Goal: Information Seeking & Learning: Learn about a topic

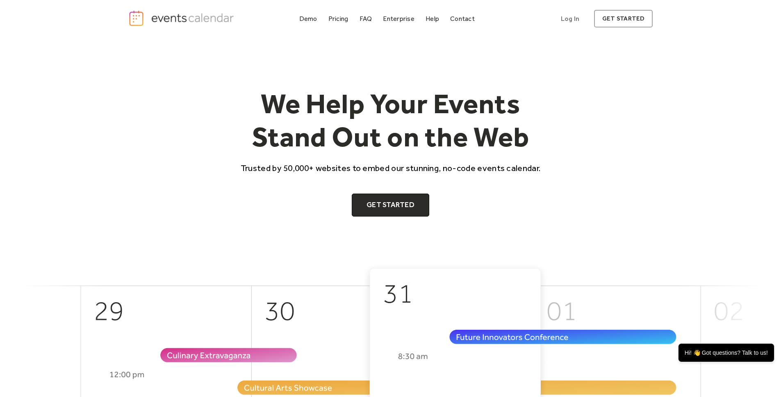
click at [129, 120] on div "We Help Your Events Stand Out on the Web Trusted by 50,000+ websites to embed o…" at bounding box center [390, 151] width 525 height 129
click at [335, 16] on div "Pricing" at bounding box center [338, 18] width 20 height 5
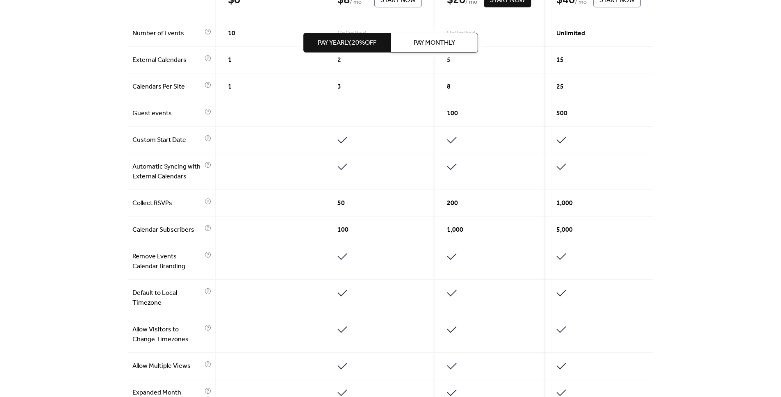
scroll to position [279, 0]
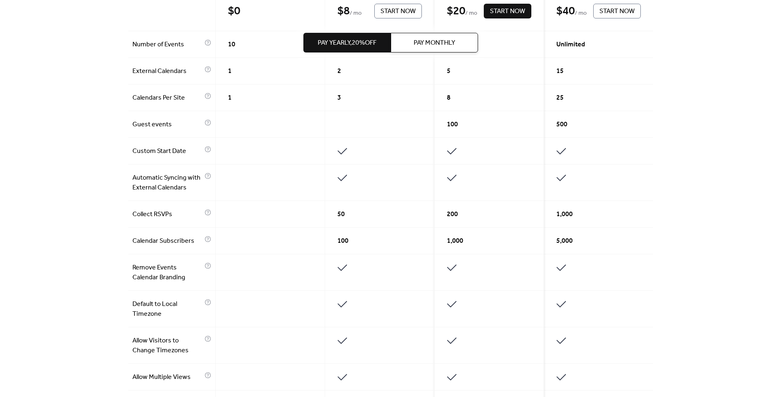
click at [706, 238] on div "Get the best of your Events Calendar Pay Yearly, 20% off Pay Monthly Free $ 0 S…" at bounding box center [390, 230] width 781 height 943
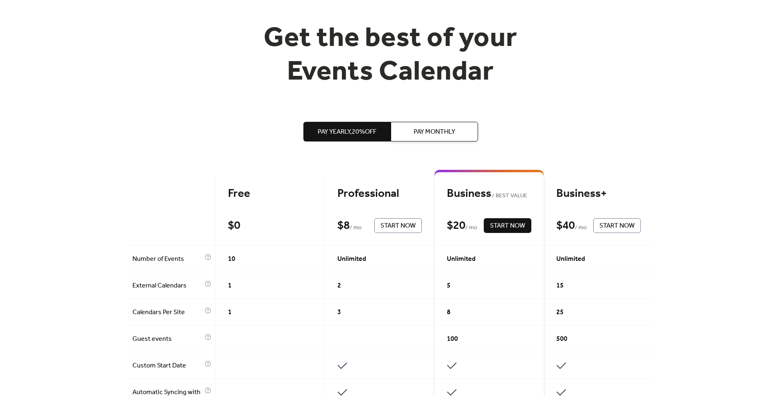
scroll to position [66, 0]
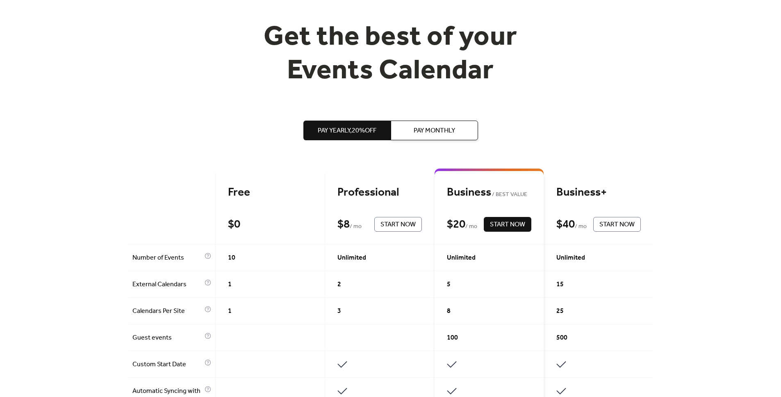
click at [348, 258] on span "Unlimited" at bounding box center [351, 258] width 29 height 10
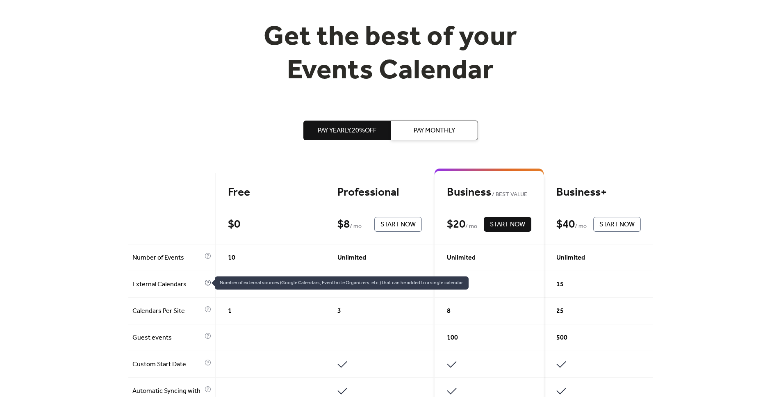
click at [204, 282] on icon at bounding box center [207, 282] width 7 height 7
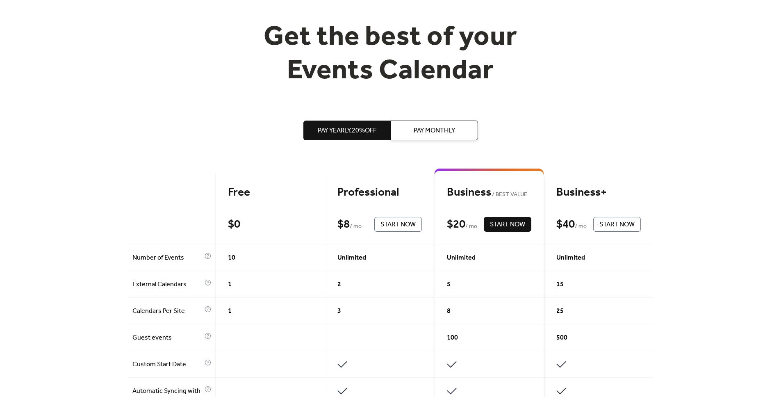
click at [157, 285] on span "External Calendars" at bounding box center [167, 284] width 70 height 10
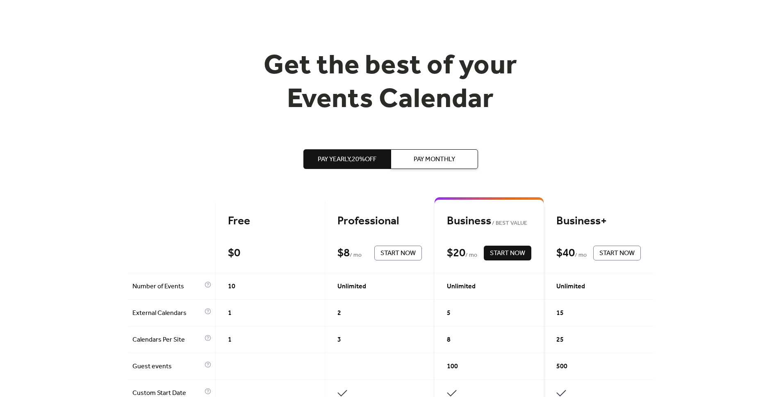
scroll to position [0, 0]
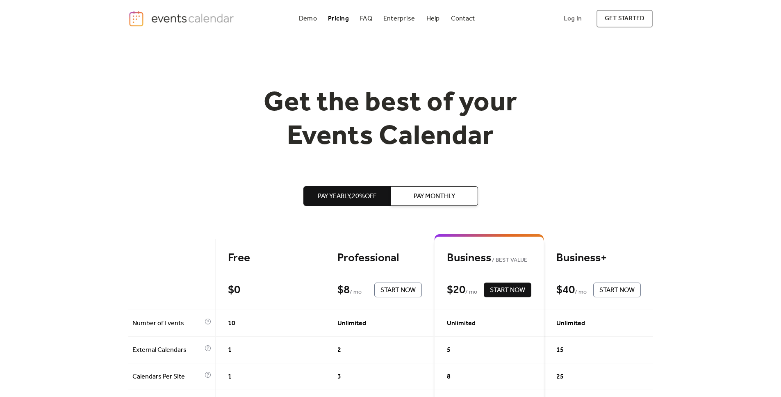
click at [303, 21] on div "Demo" at bounding box center [308, 18] width 18 height 5
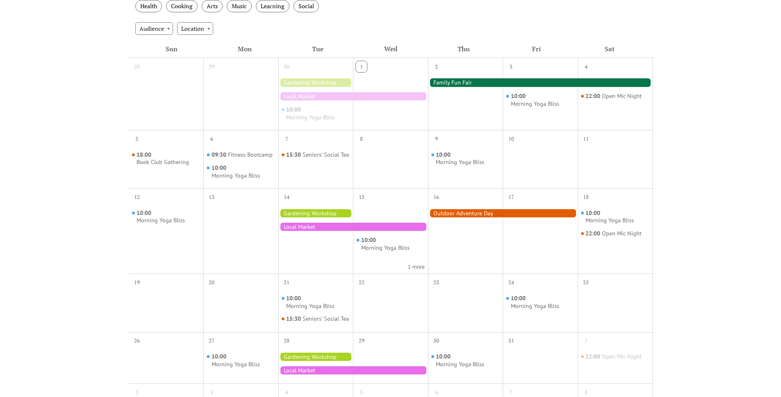
scroll to position [148, 0]
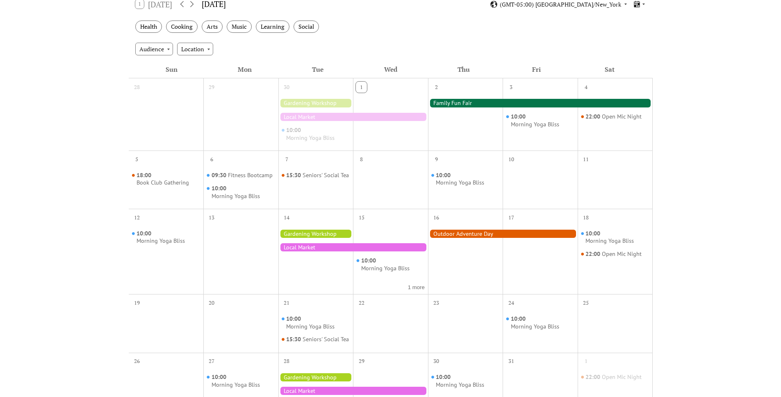
click at [693, 242] on div "Events Calendar Demo Loading the Events Calendar..." at bounding box center [390, 216] width 781 height 655
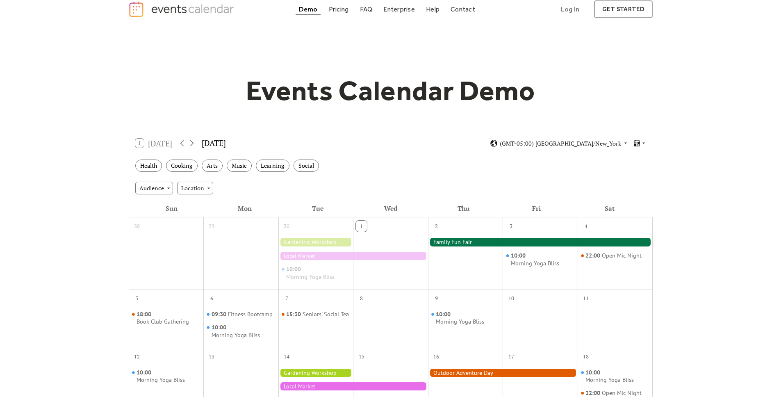
click at [445, 242] on div at bounding box center [540, 242] width 225 height 8
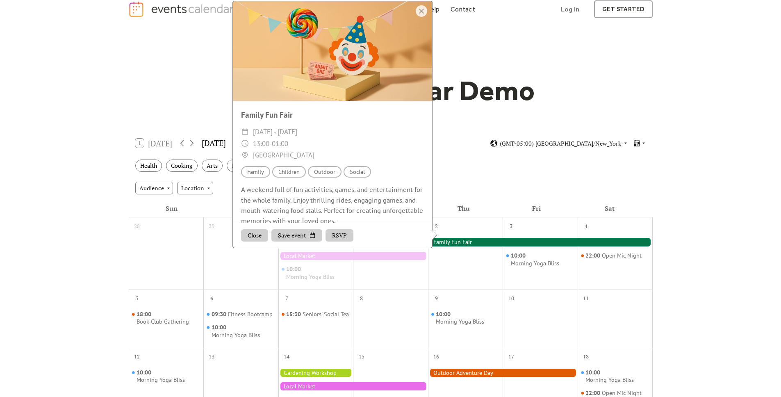
click at [445, 242] on div at bounding box center [540, 242] width 225 height 8
click at [485, 178] on div "Audience Location" at bounding box center [391, 188] width 524 height 22
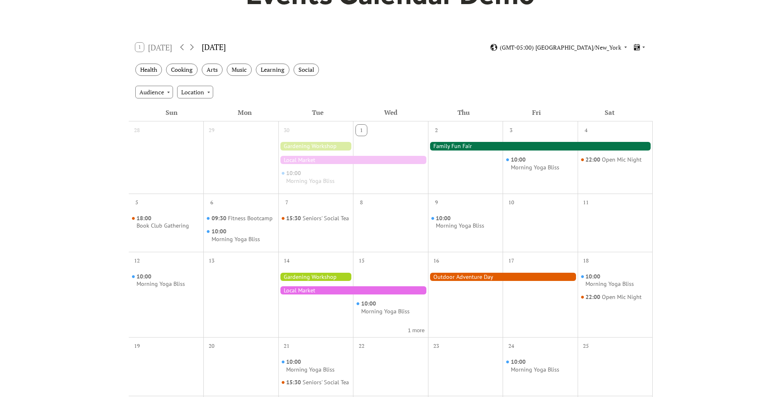
scroll to position [110, 0]
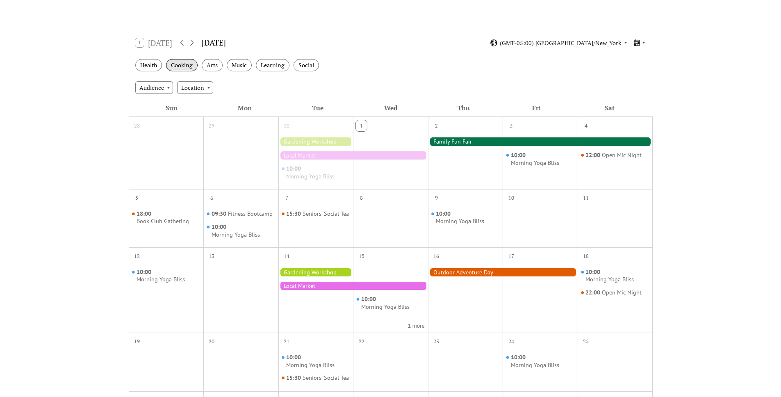
click at [181, 64] on div "Cooking" at bounding box center [182, 65] width 32 height 13
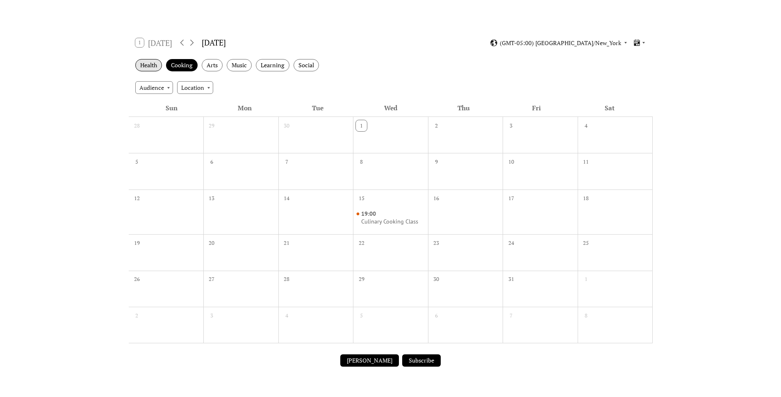
click at [155, 63] on div "Health" at bounding box center [148, 65] width 27 height 13
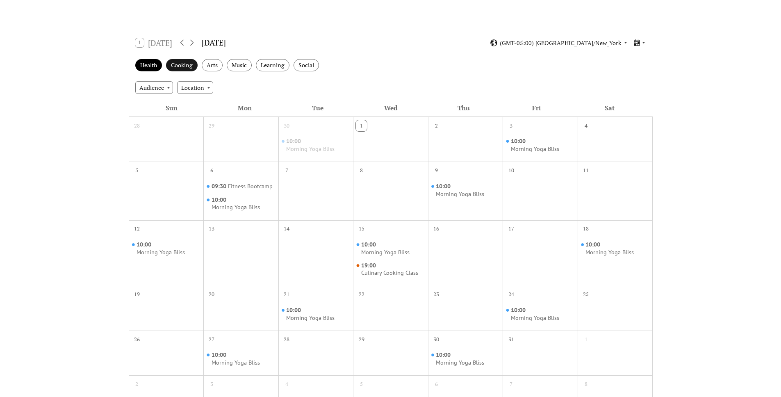
click at [181, 64] on div "Cooking" at bounding box center [182, 65] width 32 height 13
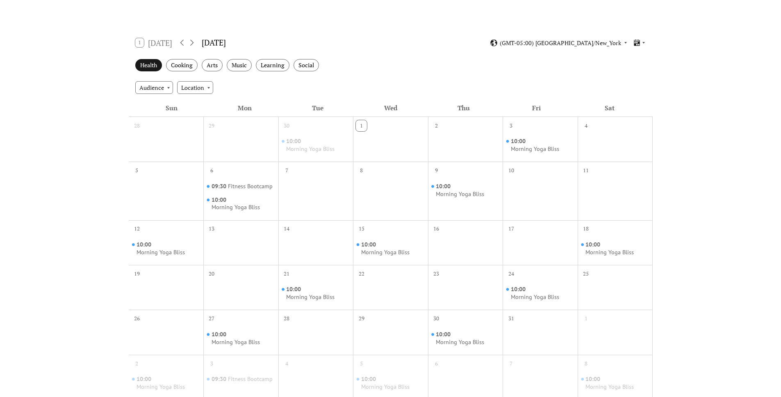
click at [143, 64] on div "Health" at bounding box center [148, 65] width 27 height 13
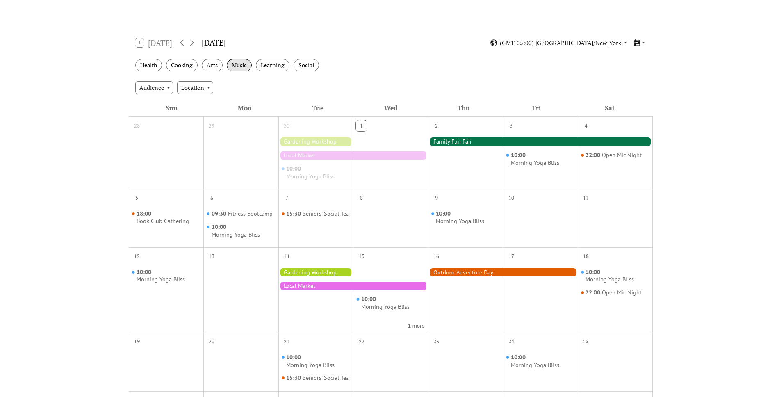
click at [231, 61] on div "Music" at bounding box center [239, 65] width 25 height 13
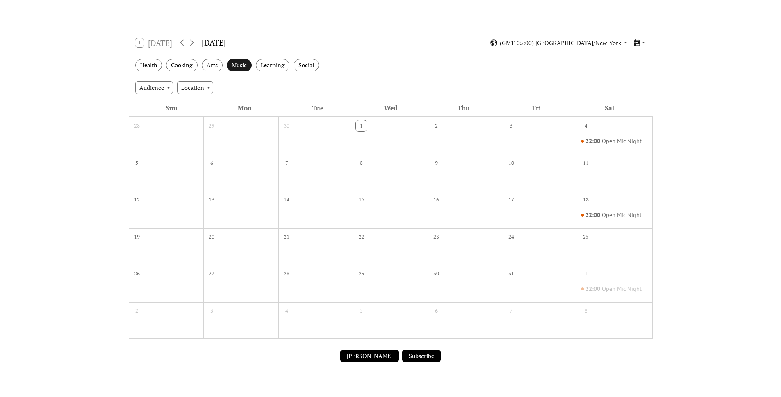
click at [232, 61] on div "Music" at bounding box center [239, 65] width 25 height 13
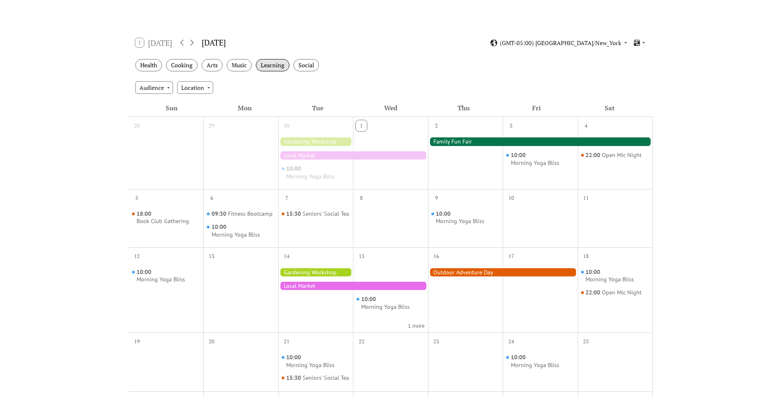
click at [274, 65] on div "Learning" at bounding box center [273, 65] width 34 height 13
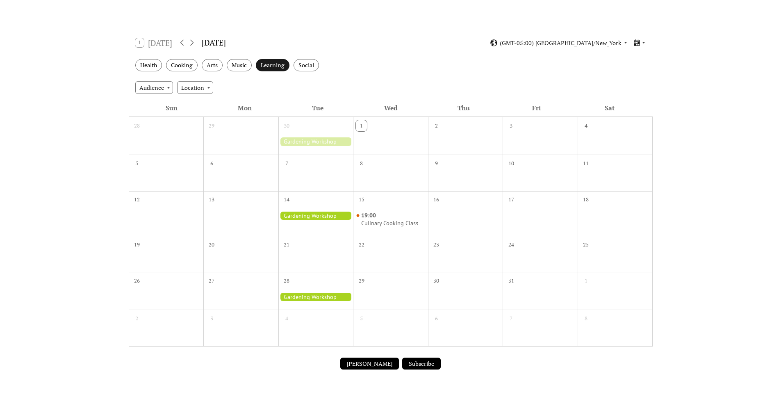
click at [271, 64] on div "Learning" at bounding box center [273, 65] width 34 height 13
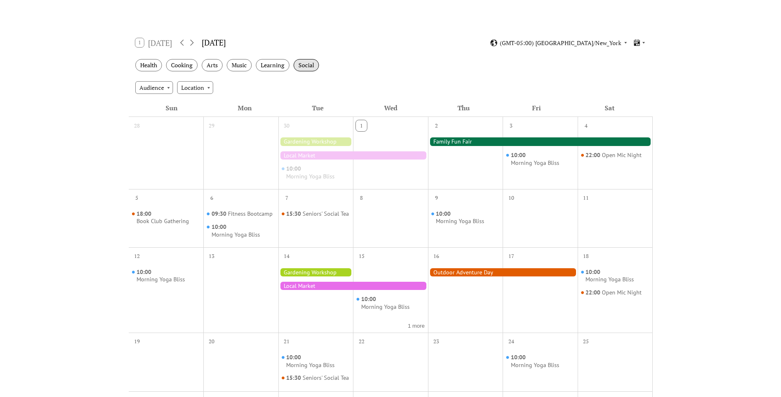
click at [308, 65] on div "Social" at bounding box center [305, 65] width 25 height 13
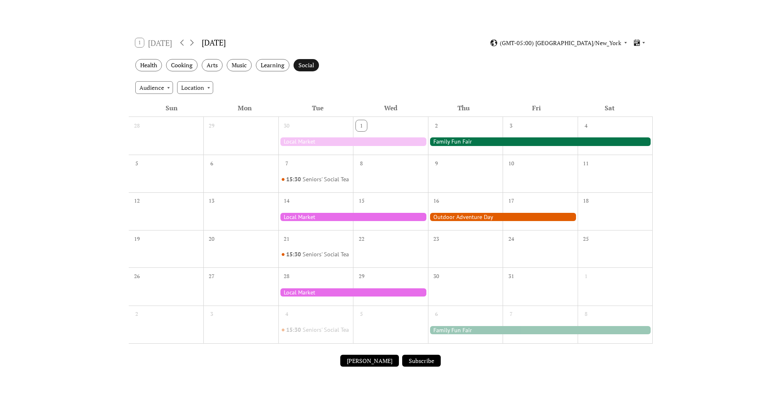
click at [308, 65] on div "Social" at bounding box center [305, 65] width 25 height 13
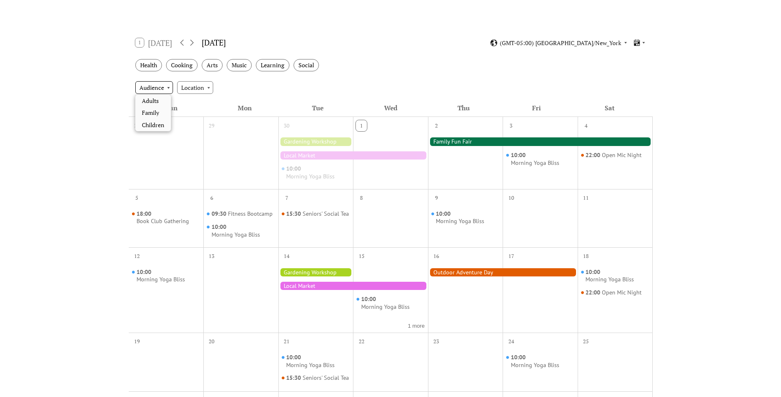
click at [164, 84] on div "Audience" at bounding box center [154, 87] width 38 height 12
click at [201, 83] on div "Location" at bounding box center [195, 87] width 36 height 12
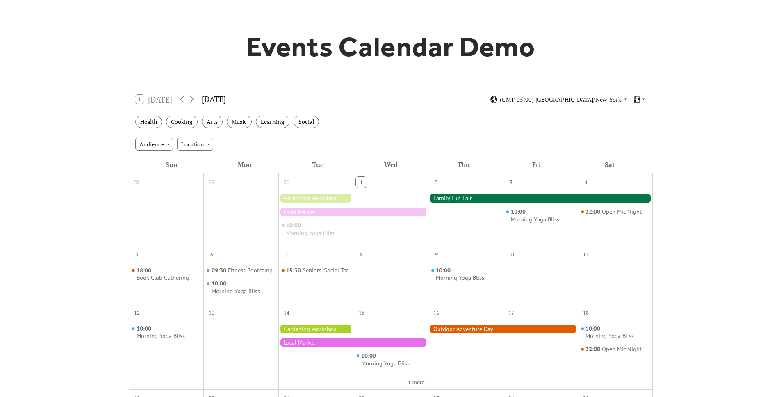
scroll to position [0, 0]
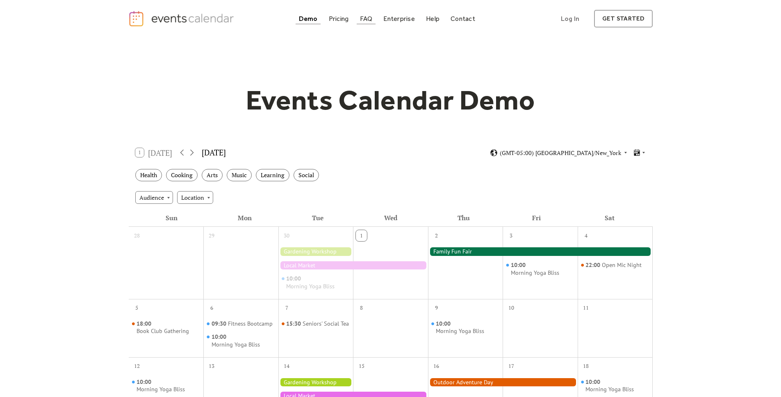
click at [367, 21] on div "FAQ" at bounding box center [366, 18] width 13 height 5
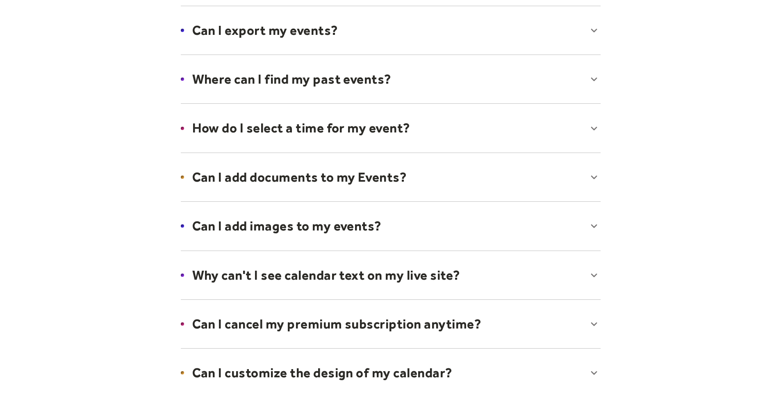
scroll to position [238, 0]
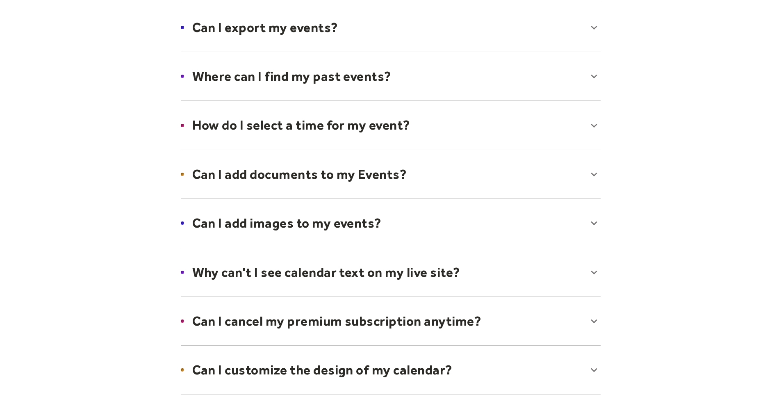
click at [357, 222] on div at bounding box center [391, 223] width 436 height 50
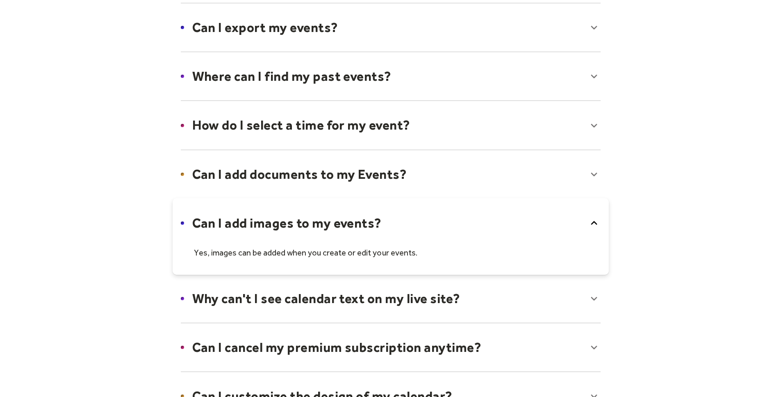
click at [357, 222] on div at bounding box center [391, 236] width 436 height 76
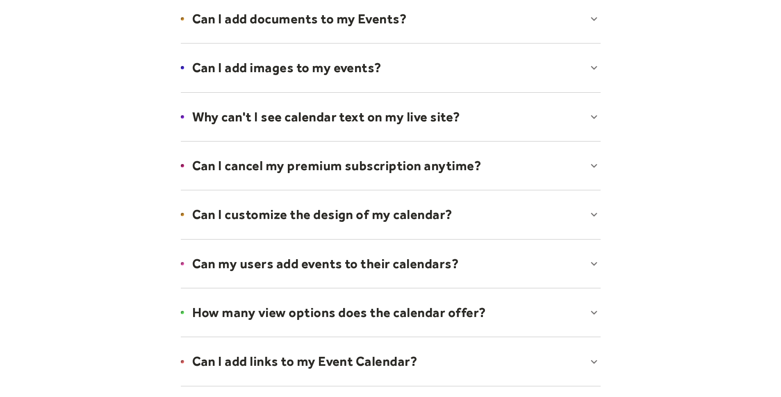
scroll to position [404, 0]
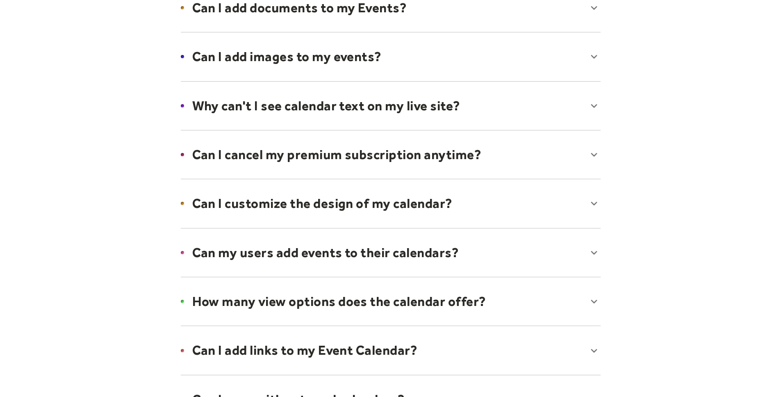
click at [352, 207] on div at bounding box center [391, 203] width 436 height 50
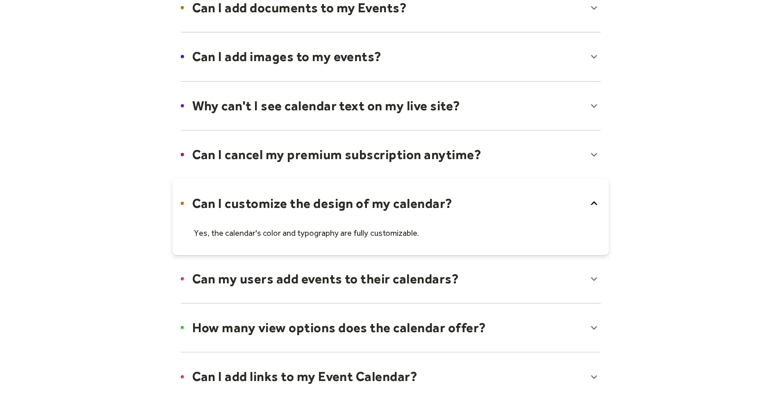
click at [366, 205] on div at bounding box center [391, 216] width 436 height 76
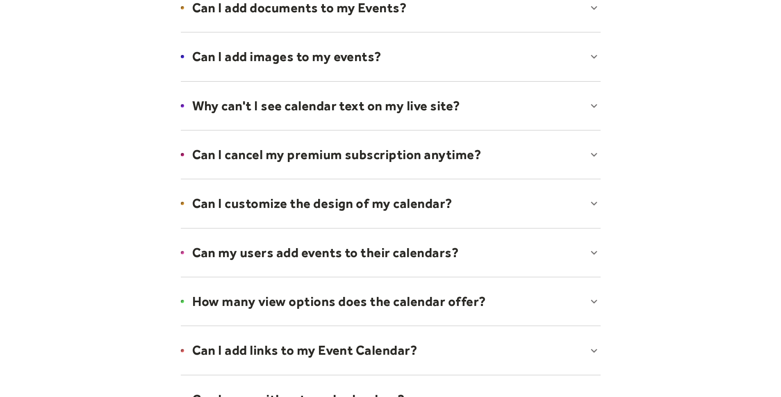
click at [356, 258] on div at bounding box center [391, 252] width 436 height 50
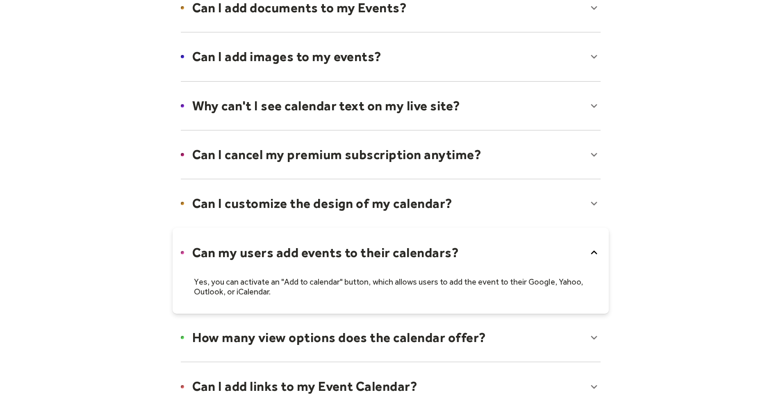
click at [357, 255] on div at bounding box center [391, 270] width 436 height 86
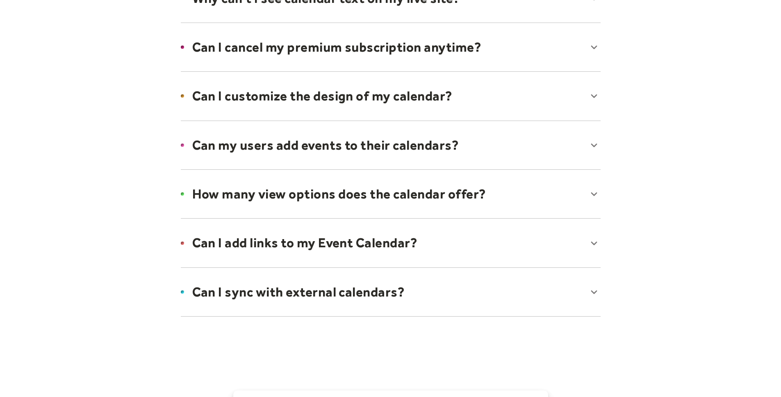
scroll to position [538, 0]
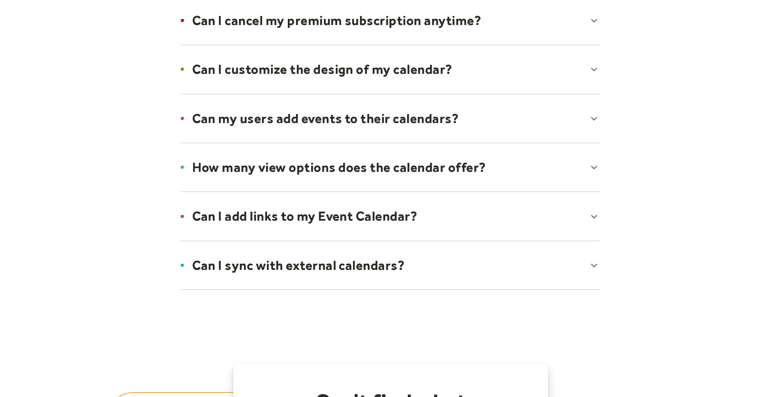
click at [303, 165] on div at bounding box center [391, 167] width 436 height 50
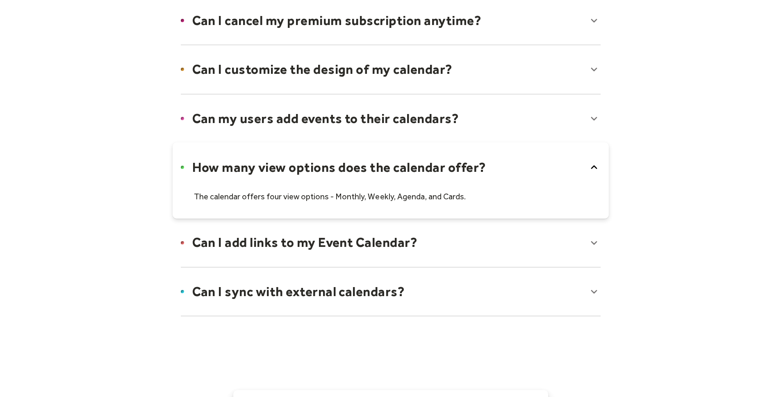
click at [303, 165] on div at bounding box center [391, 180] width 436 height 76
